Goal: Task Accomplishment & Management: Use online tool/utility

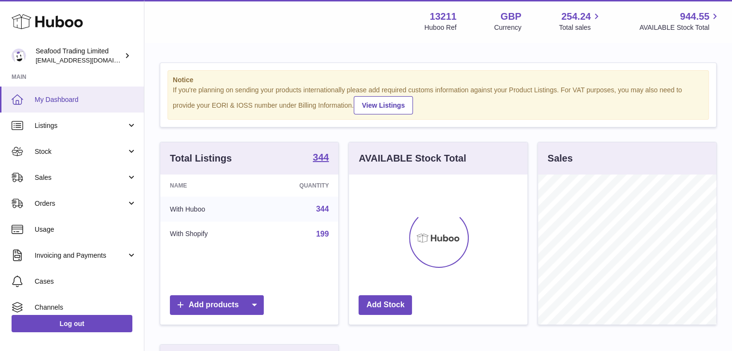
scroll to position [150, 179]
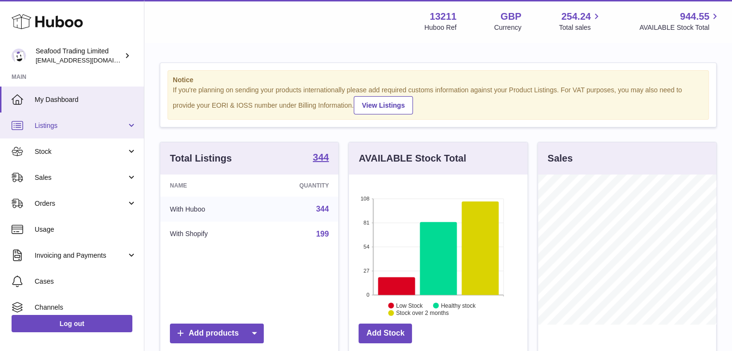
click at [81, 123] on span "Listings" at bounding box center [81, 125] width 92 height 9
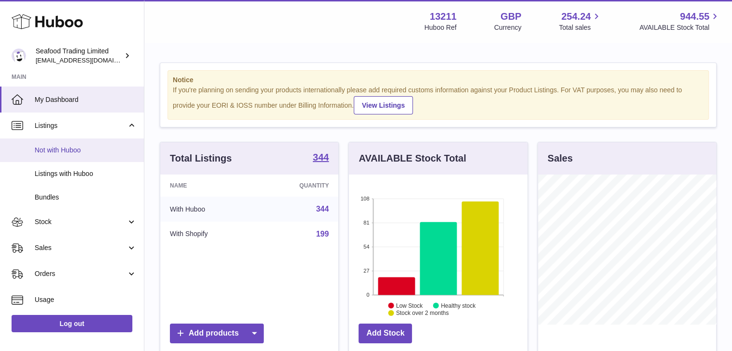
click at [79, 146] on span "Not with Huboo" at bounding box center [86, 150] width 102 height 9
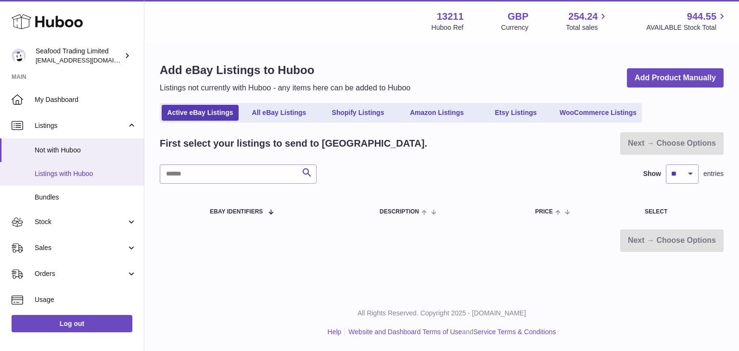
click at [75, 181] on link "Listings with Huboo" at bounding box center [72, 174] width 144 height 24
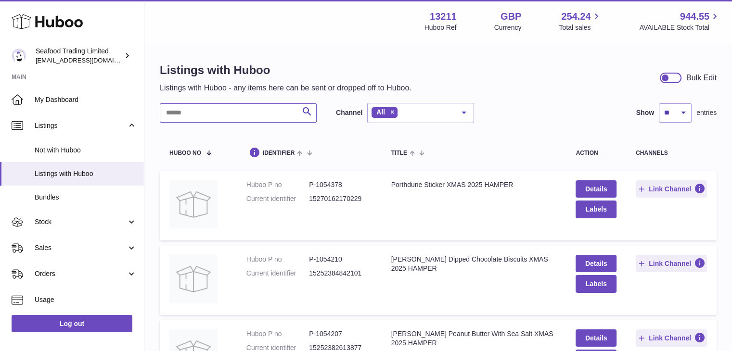
click at [262, 116] on input "text" at bounding box center [238, 113] width 157 height 19
paste input "**********"
type input "**********"
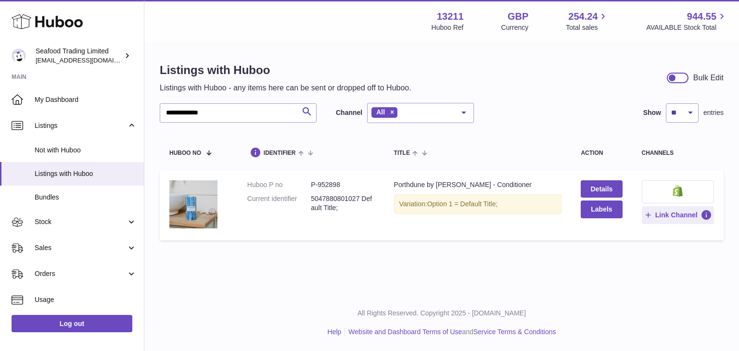
click at [333, 181] on dd "P-952898" at bounding box center [343, 185] width 64 height 9
copy dd "952898"
click at [335, 179] on td "Huboo P no P-952898 Current identifier 5047880801027 Default Title;" at bounding box center [311, 206] width 147 height 70
click at [335, 185] on dd "P-952898" at bounding box center [343, 185] width 64 height 9
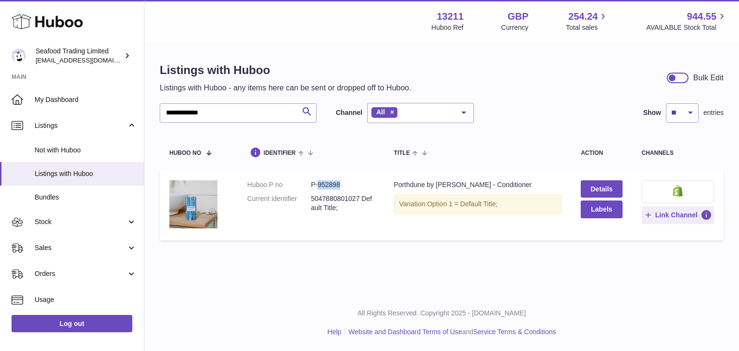
click at [335, 185] on dd "P-952898" at bounding box center [343, 185] width 64 height 9
copy dd "952898"
